Goal: Task Accomplishment & Management: Manage account settings

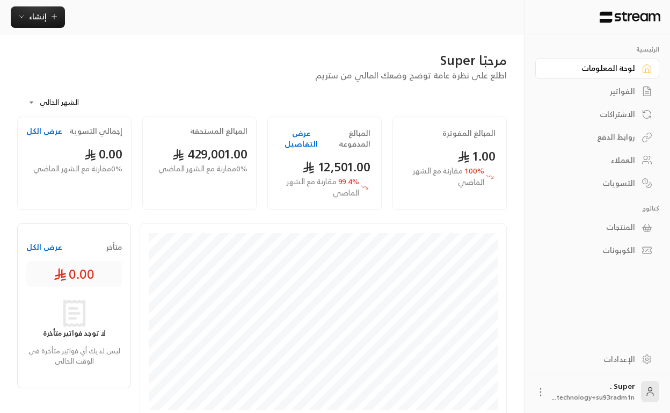
click at [602, 392] on span "technology+su93radm1n..." at bounding box center [593, 396] width 82 height 11
click at [544, 390] on icon at bounding box center [540, 391] width 11 height 11
click at [617, 391] on div at bounding box center [335, 206] width 670 height 413
click at [625, 388] on div "Super . technology+su93radm1n..." at bounding box center [593, 390] width 82 height 21
click at [632, 356] on div "الإعدادات" at bounding box center [591, 359] width 86 height 11
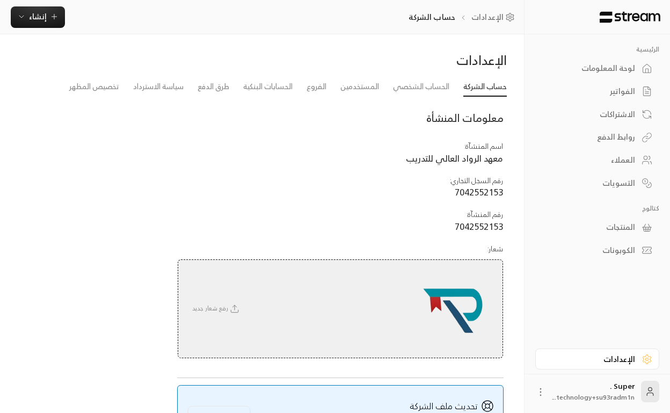
click at [618, 79] on div "الفواتير" at bounding box center [597, 90] width 124 height 23
click at [618, 71] on div "لوحة المعلومات" at bounding box center [591, 68] width 86 height 11
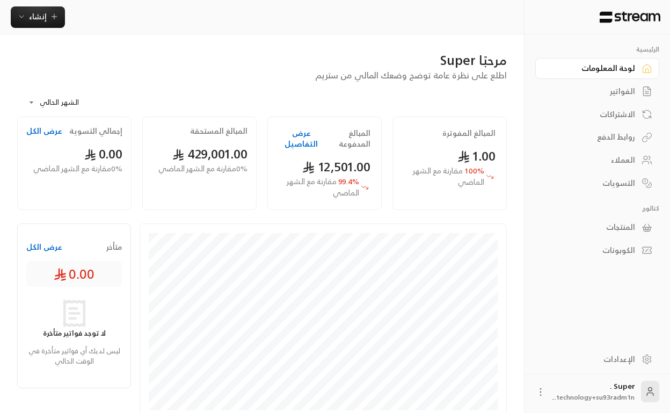
click at [48, 102] on body "**********" at bounding box center [335, 206] width 670 height 413
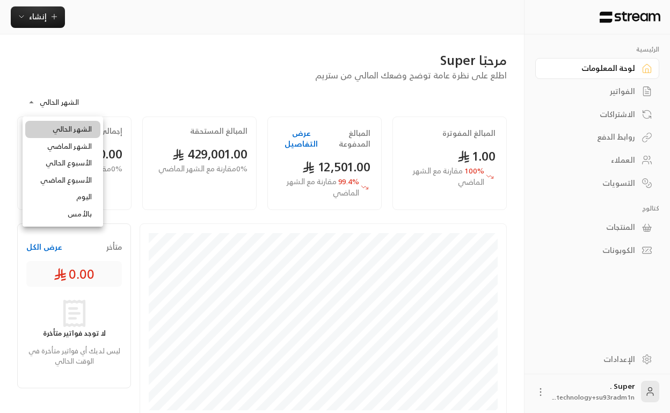
click at [77, 166] on li "الأسبوع الحالي" at bounding box center [62, 163] width 75 height 17
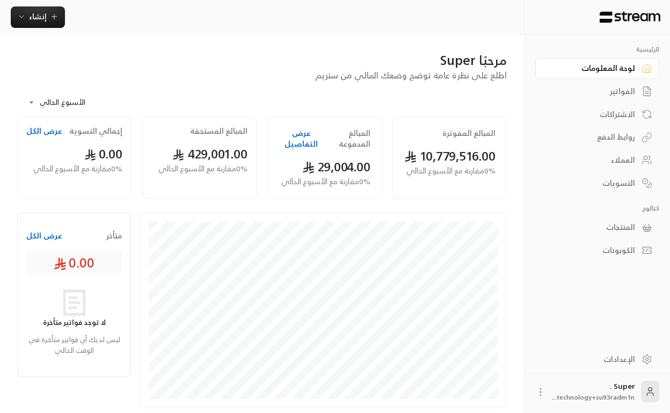
click at [37, 99] on body "**********" at bounding box center [335, 206] width 670 height 413
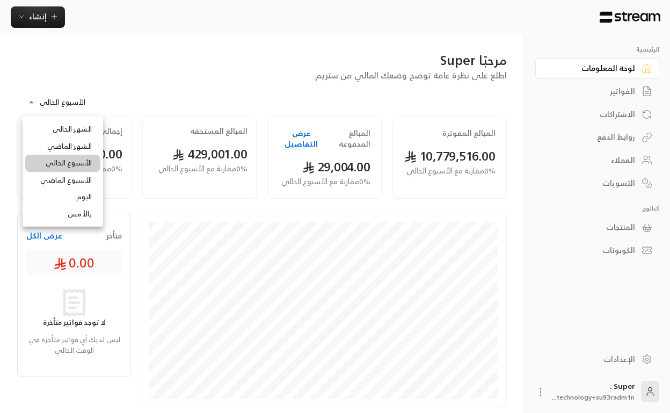
click at [186, 112] on div at bounding box center [335, 206] width 670 height 413
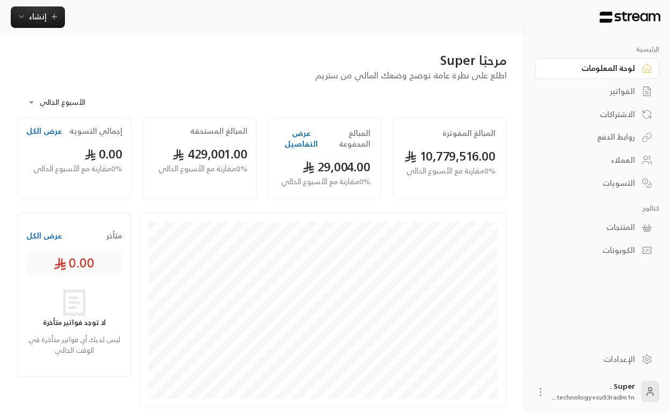
click at [39, 104] on body "**********" at bounding box center [335, 206] width 670 height 413
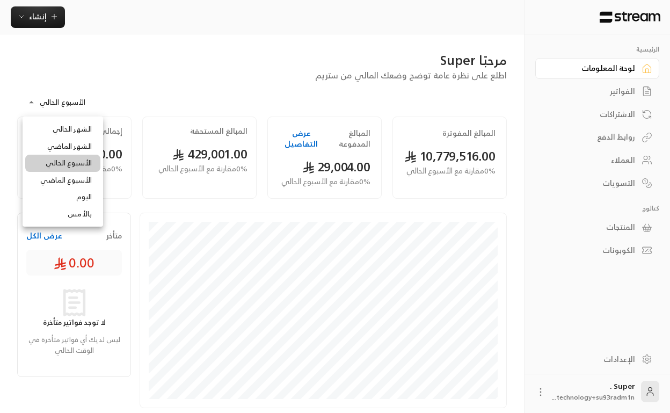
click at [76, 142] on li "الشهر الماضي" at bounding box center [62, 146] width 75 height 17
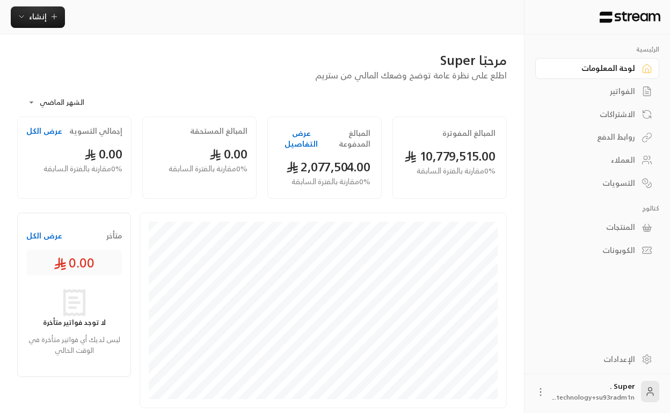
click at [295, 142] on button "عرض التفاصيل" at bounding box center [301, 138] width 46 height 21
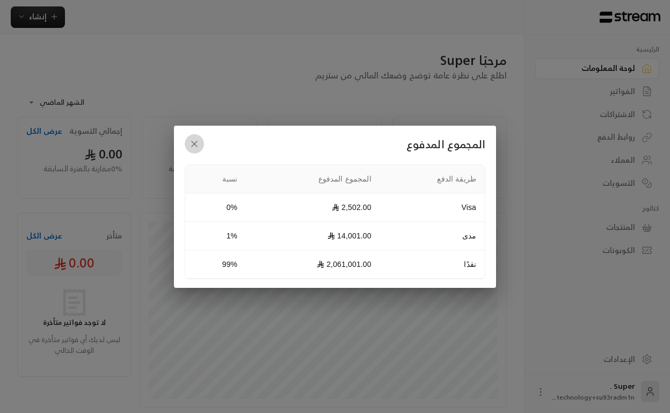
click at [188, 138] on button "button" at bounding box center [194, 143] width 19 height 19
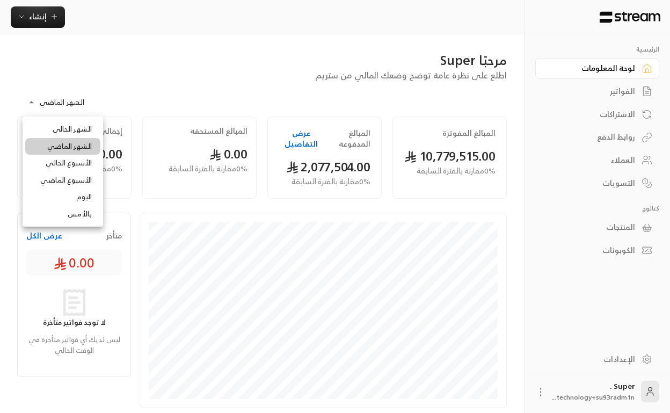
click at [50, 97] on body "**********" at bounding box center [335, 206] width 670 height 413
click at [75, 127] on li "الشهر الحالي" at bounding box center [62, 129] width 75 height 17
type input "**********"
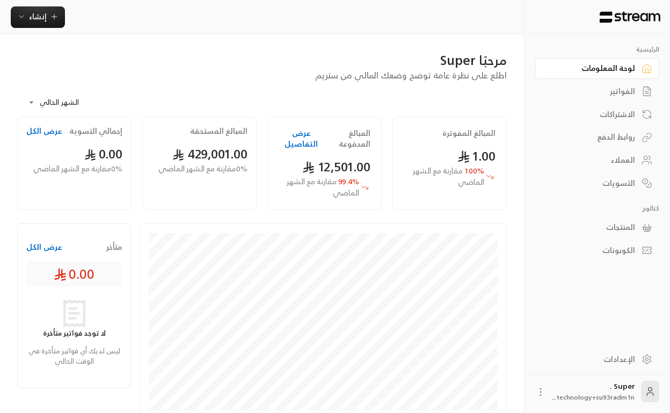
click at [302, 133] on button "عرض التفاصيل" at bounding box center [301, 138] width 46 height 21
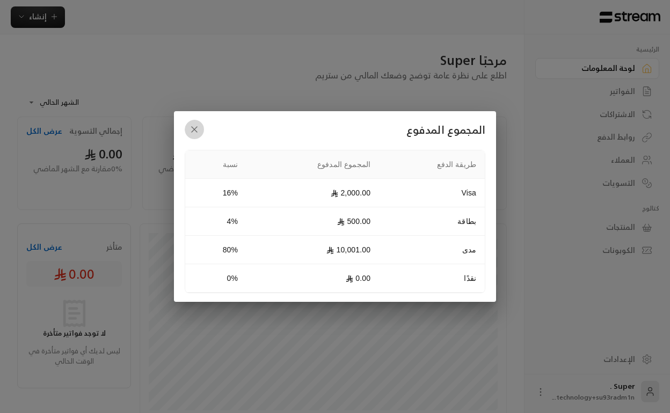
click at [193, 128] on icon "button" at bounding box center [194, 129] width 5 height 5
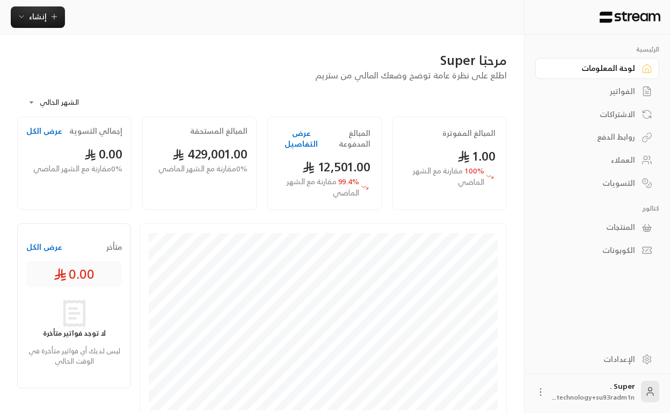
click at [547, 390] on div "Super . technology+su93radm1n..." at bounding box center [597, 391] width 124 height 34
click at [537, 390] on icon at bounding box center [540, 391] width 11 height 11
click at [534, 390] on li "تسجيل الخروج" at bounding box center [515, 391] width 59 height 17
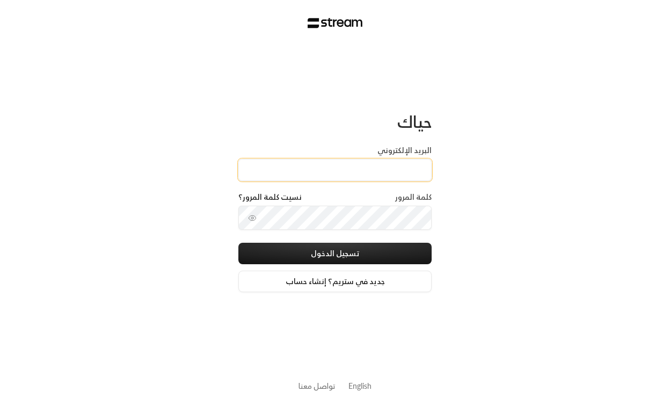
type input "t"
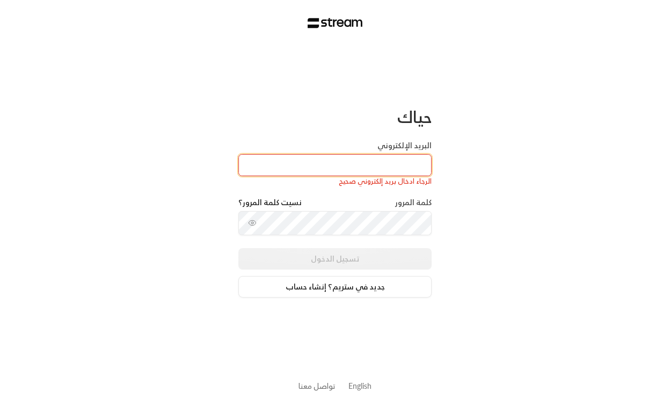
type input "t"
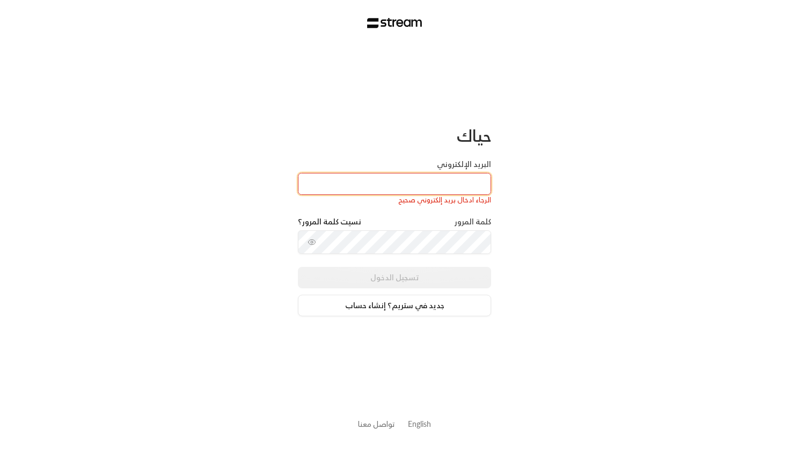
paste input "technology+su93radm1n_ai@streampay.sa"
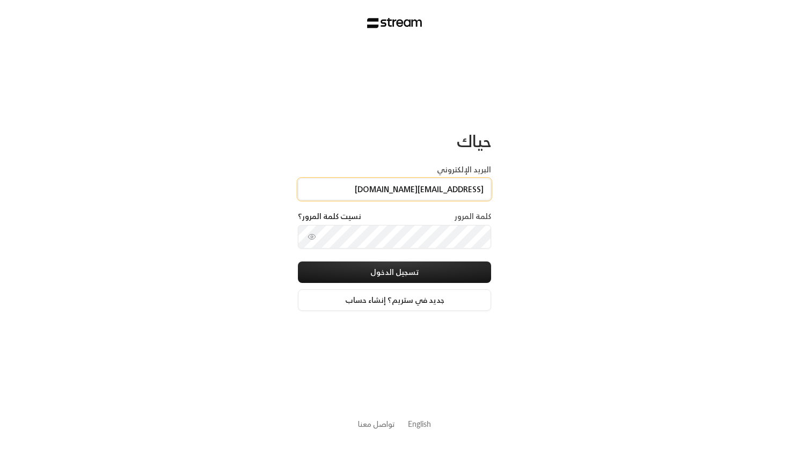
type input "technology+su93radm1n_ai@streampay.sa"
click at [639, 202] on div "حياك البريد الإلكتروني technology+su93radm1n_ai@streampay.sa كلمة المرور نسيت ك…" at bounding box center [394, 225] width 789 height 451
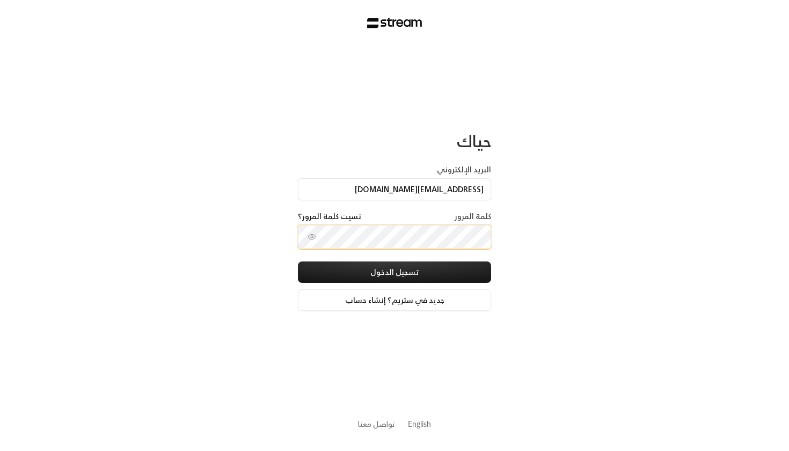
click at [394, 273] on button "تسجيل الدخول" at bounding box center [394, 271] width 193 height 21
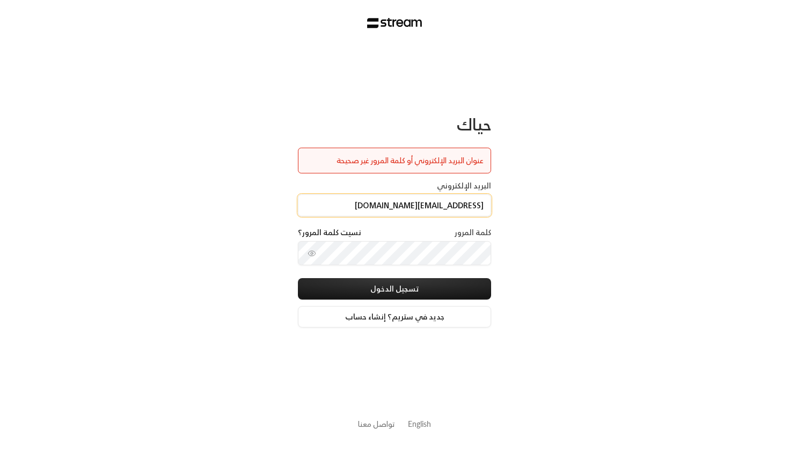
click at [422, 207] on input "technology+su93radm1n_ai@streampay.sa" at bounding box center [394, 205] width 193 height 22
drag, startPoint x: 409, startPoint y: 207, endPoint x: 537, endPoint y: 208, distance: 127.2
click at [537, 208] on div "حياك عنوان البريد الإلكتروني أو كلمة المرور غير صحيحة البريد الإلكتروني technol…" at bounding box center [394, 225] width 789 height 451
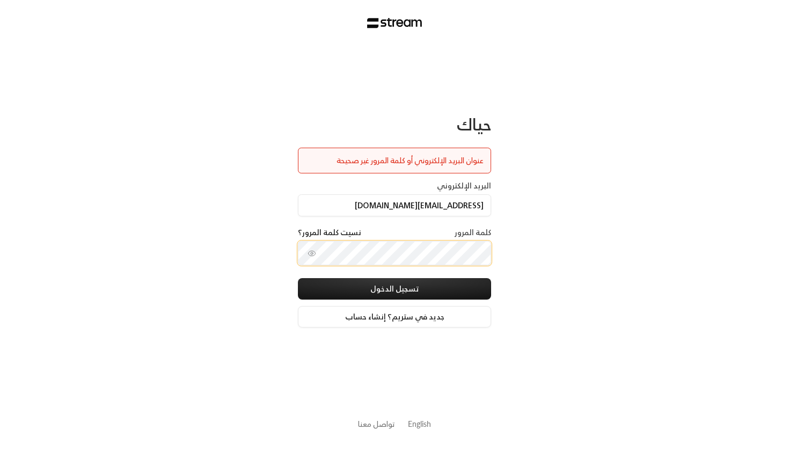
click at [394, 289] on button "تسجيل الدخول" at bounding box center [394, 288] width 193 height 21
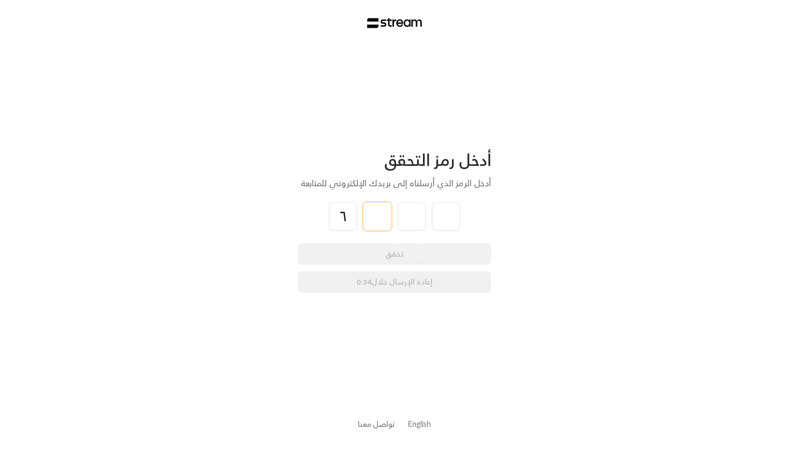
type input "6"
type input "2"
type input "3"
type input "6"
click at [267, 97] on div "أدخل رمز التحقق أدخل الرمز الذي أرسلناه إلى بريدك الإلكتروني للمتابعة 6 2 3 6 ت…" at bounding box center [394, 225] width 789 height 451
